Goal: Task Accomplishment & Management: Complete application form

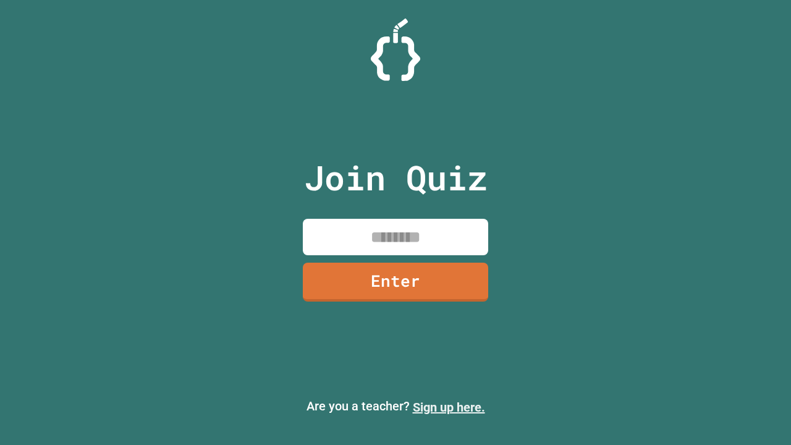
click at [449, 407] on link "Sign up here." at bounding box center [449, 407] width 72 height 15
